Goal: Find specific page/section

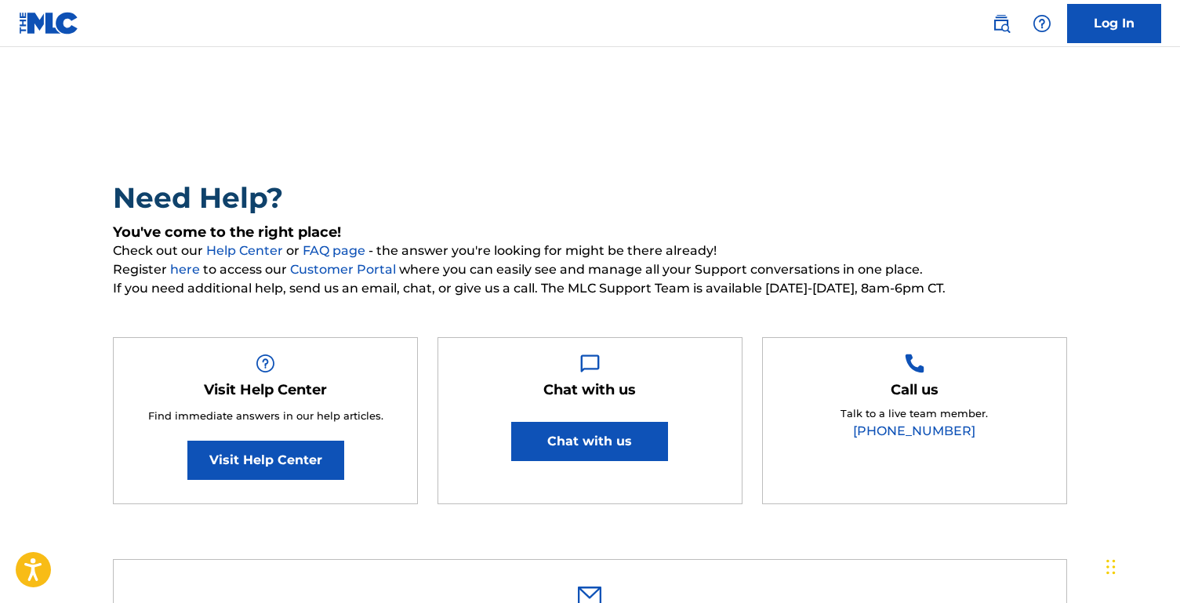
click at [53, 16] on img at bounding box center [49, 23] width 60 height 23
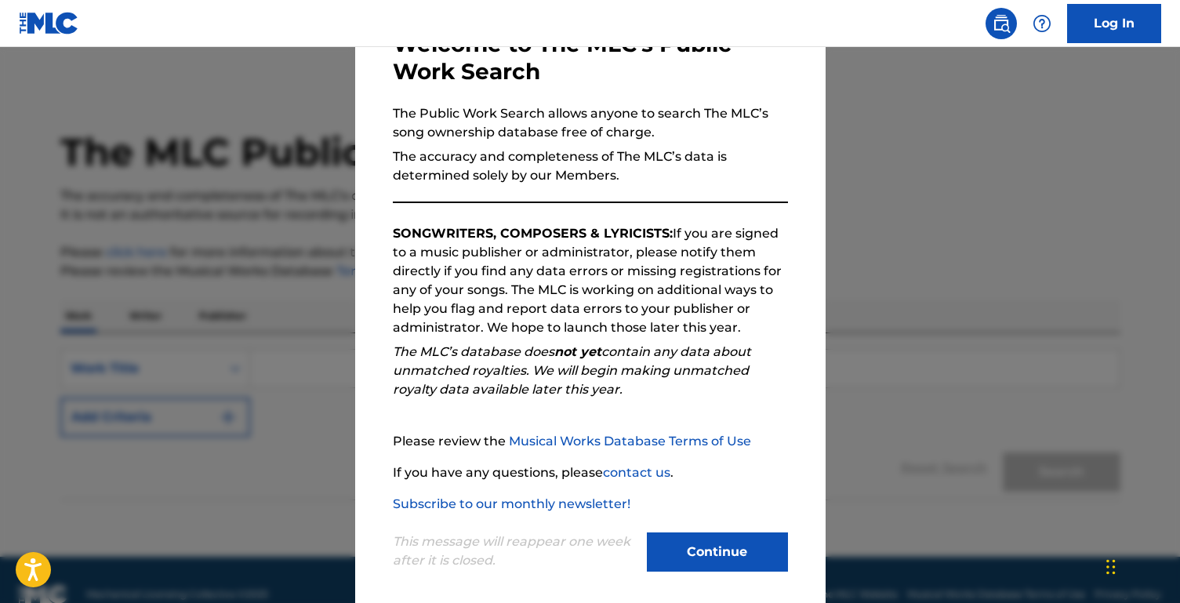
scroll to position [114, 0]
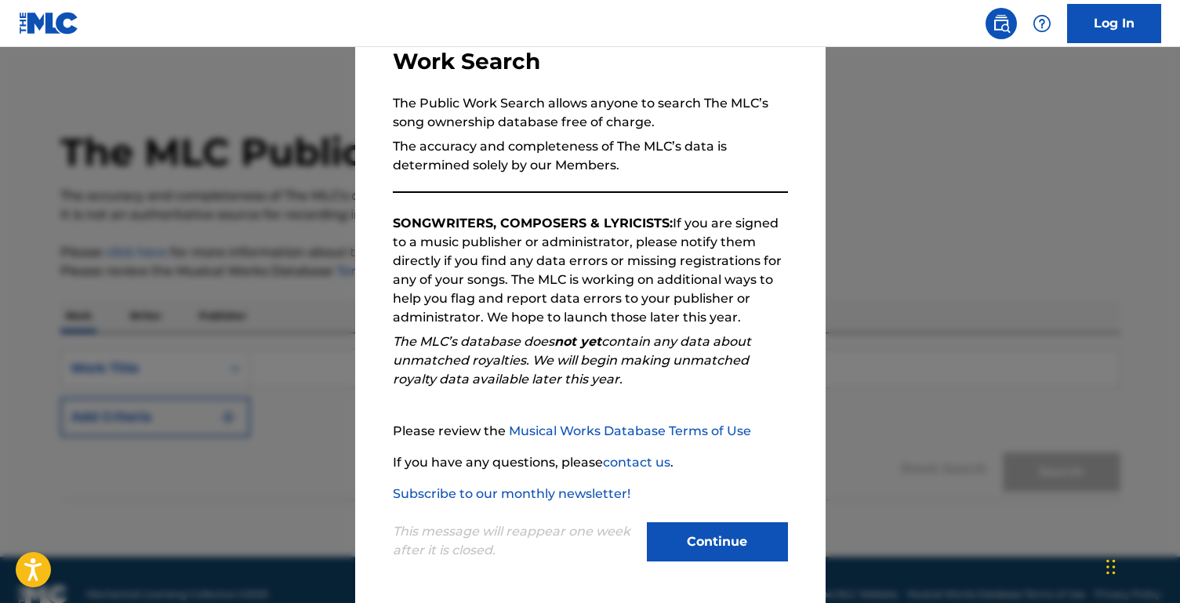
click at [729, 548] on button "Continue" at bounding box center [717, 541] width 141 height 39
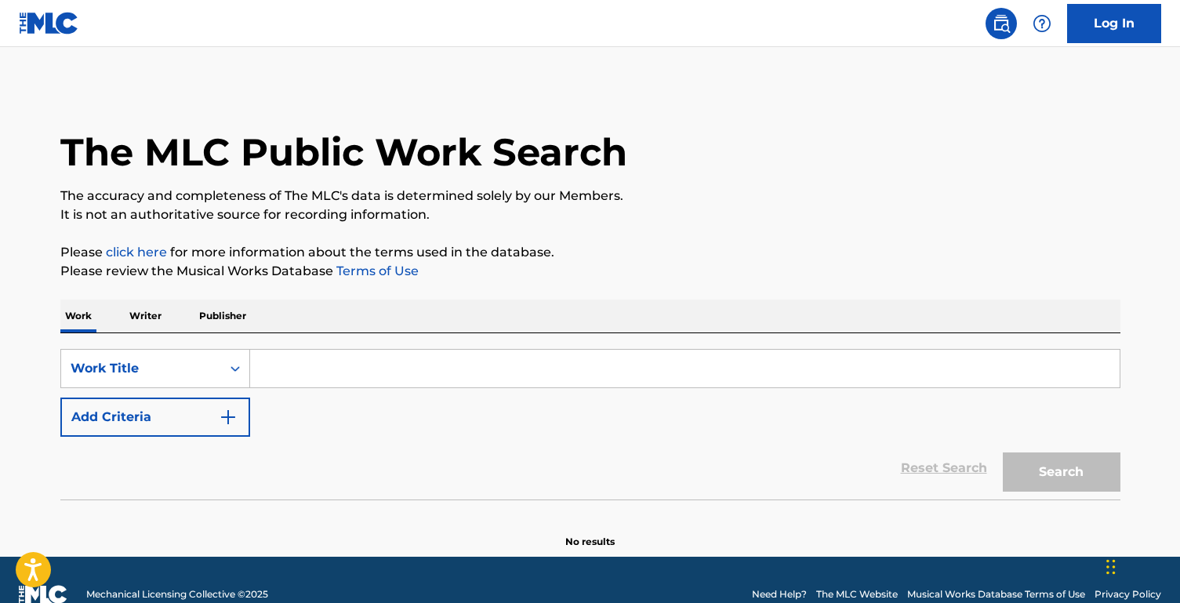
click at [308, 371] on input "Search Form" at bounding box center [685, 369] width 870 height 38
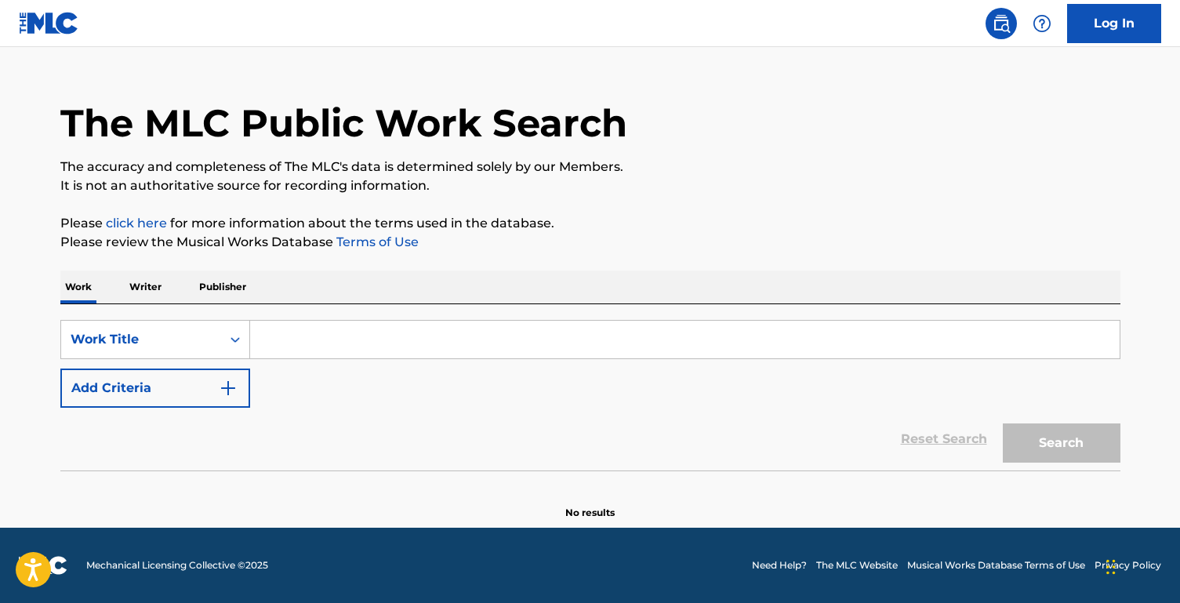
click at [58, 26] on img at bounding box center [49, 23] width 60 height 23
